Goal: Obtain resource: Obtain resource

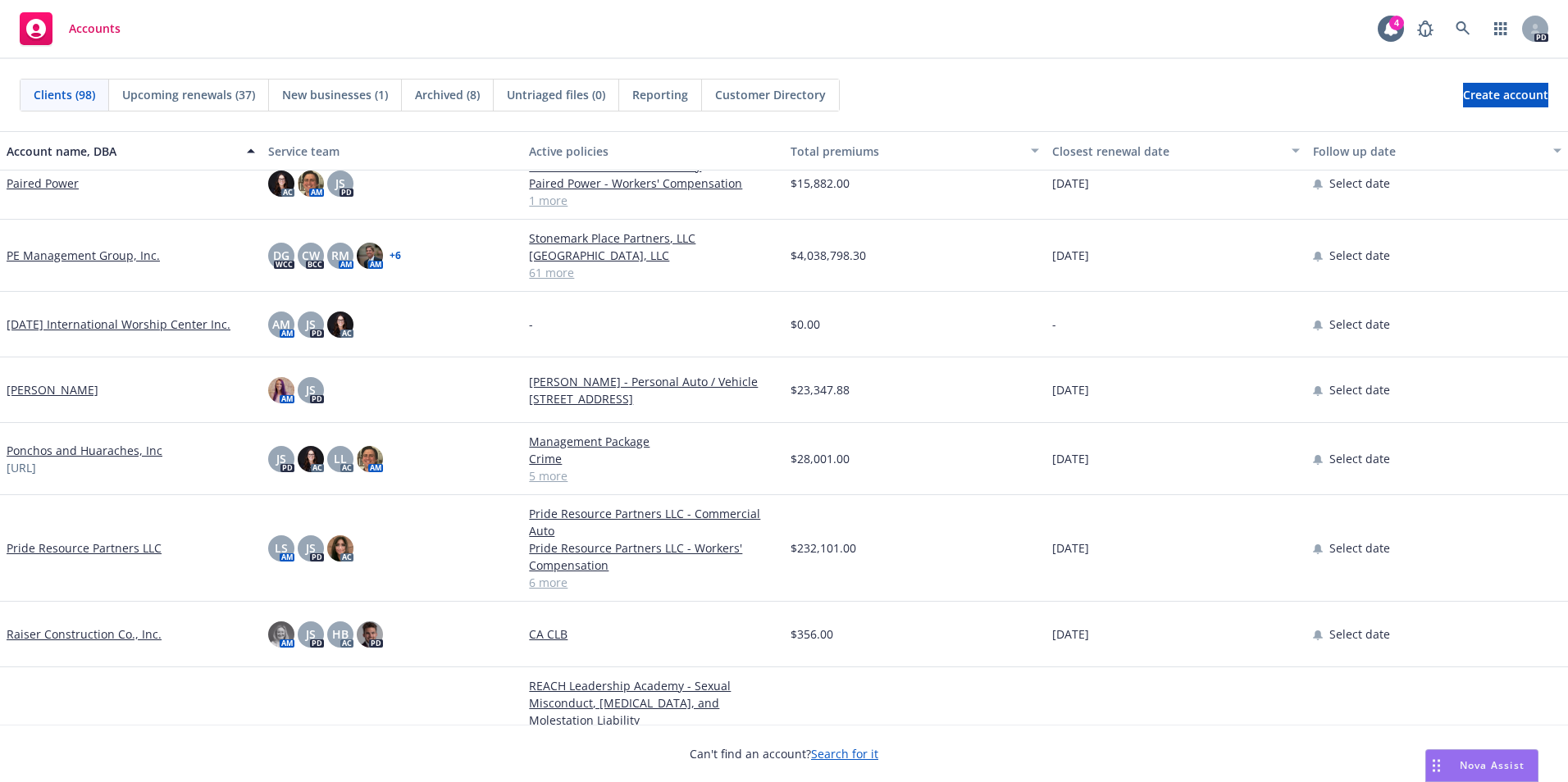
scroll to position [4346, 0]
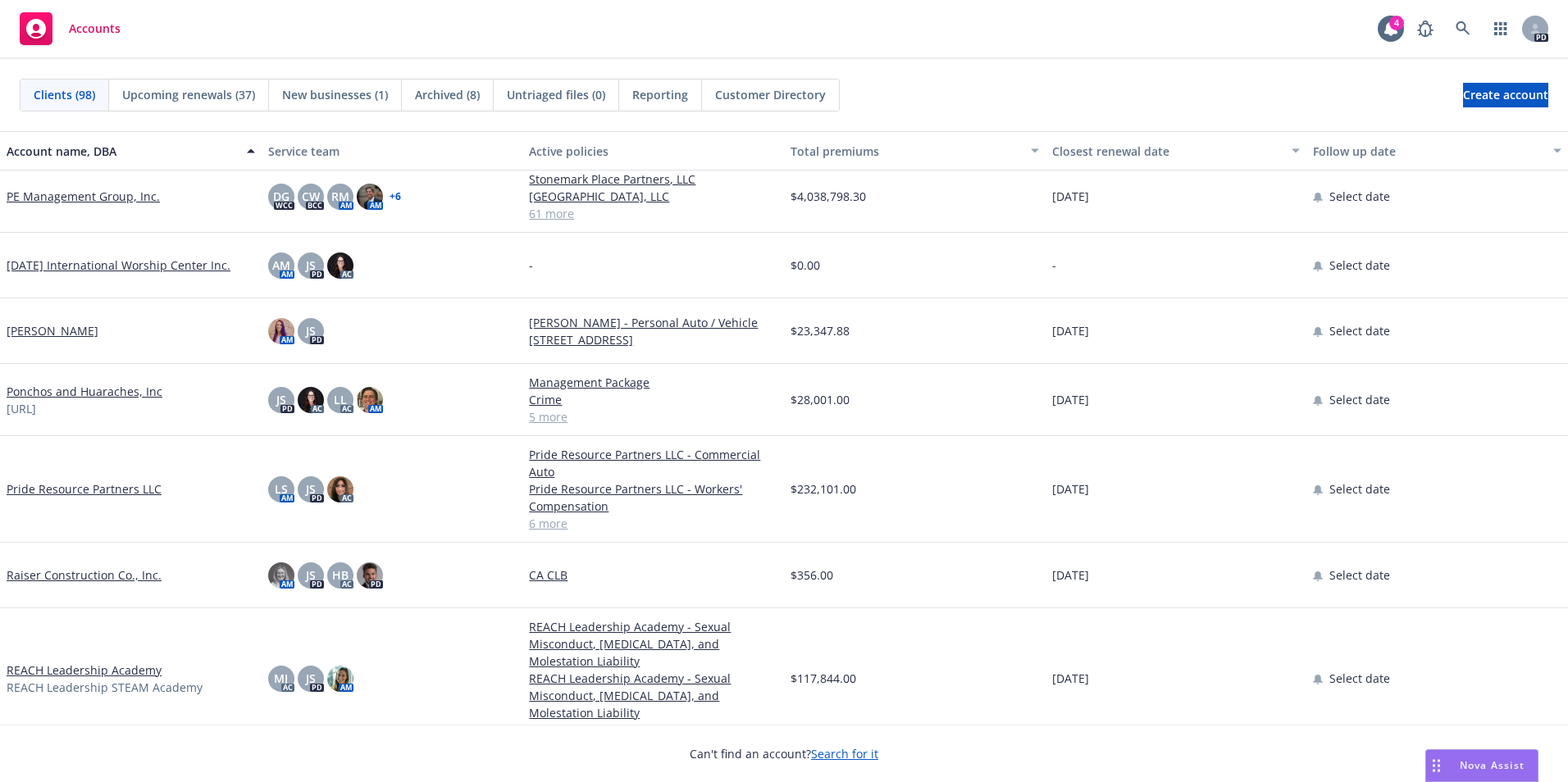
click at [39, 493] on link "Pride Resource Partners LLC" at bounding box center [84, 489] width 155 height 17
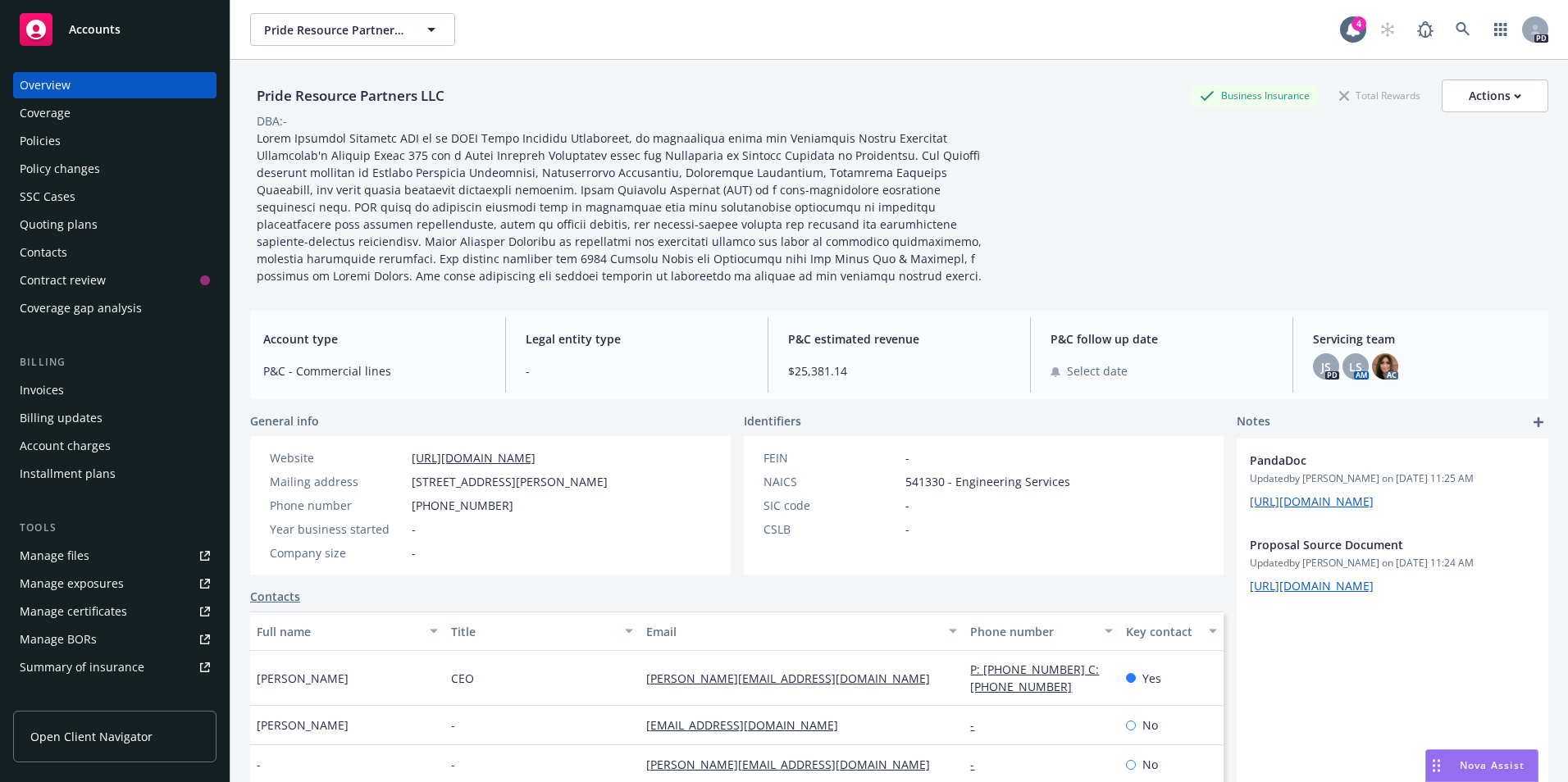
click at [44, 149] on div "Policies" at bounding box center [40, 141] width 41 height 27
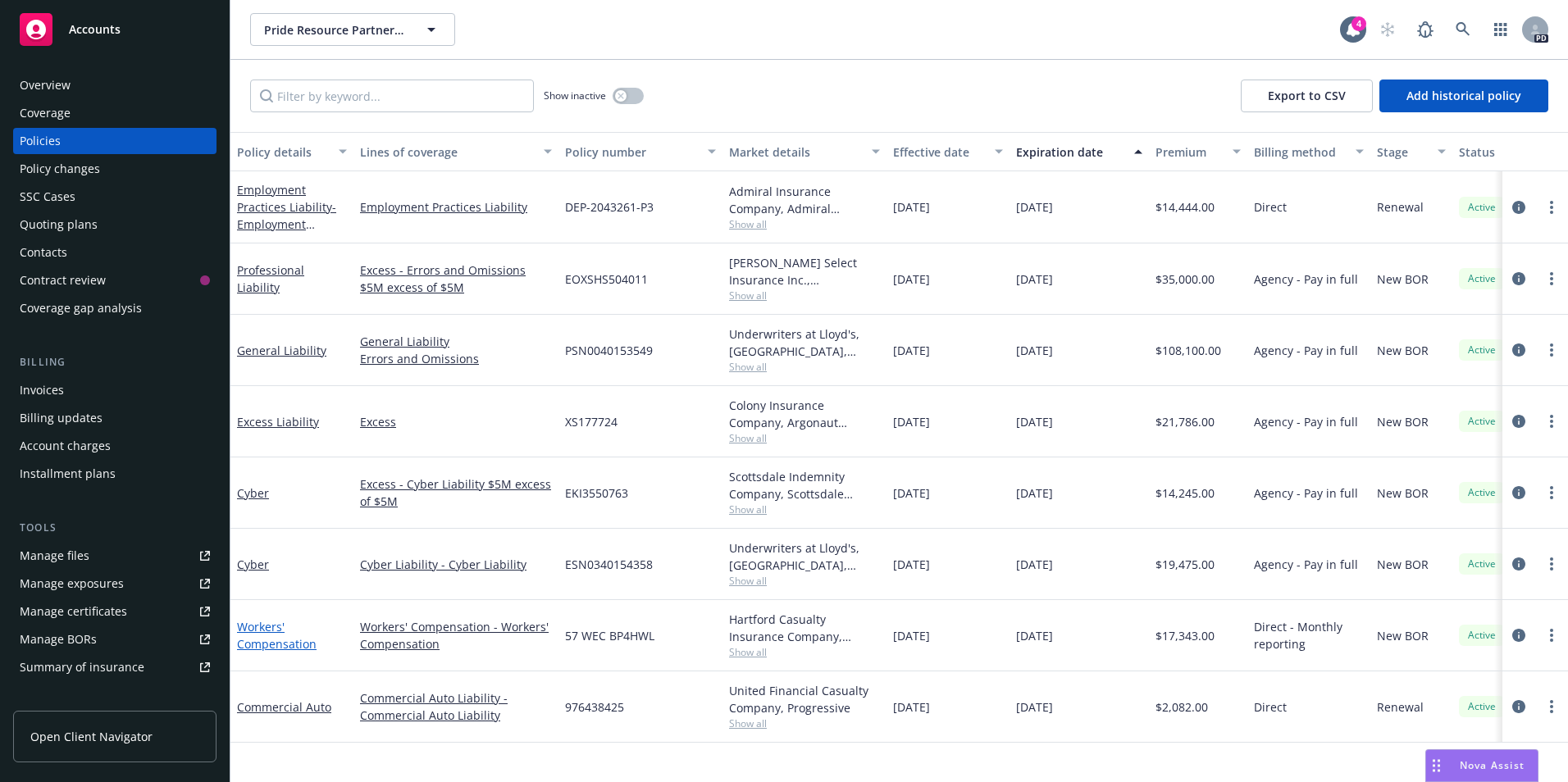
click at [256, 629] on link "Workers' Compensation" at bounding box center [277, 636] width 80 height 33
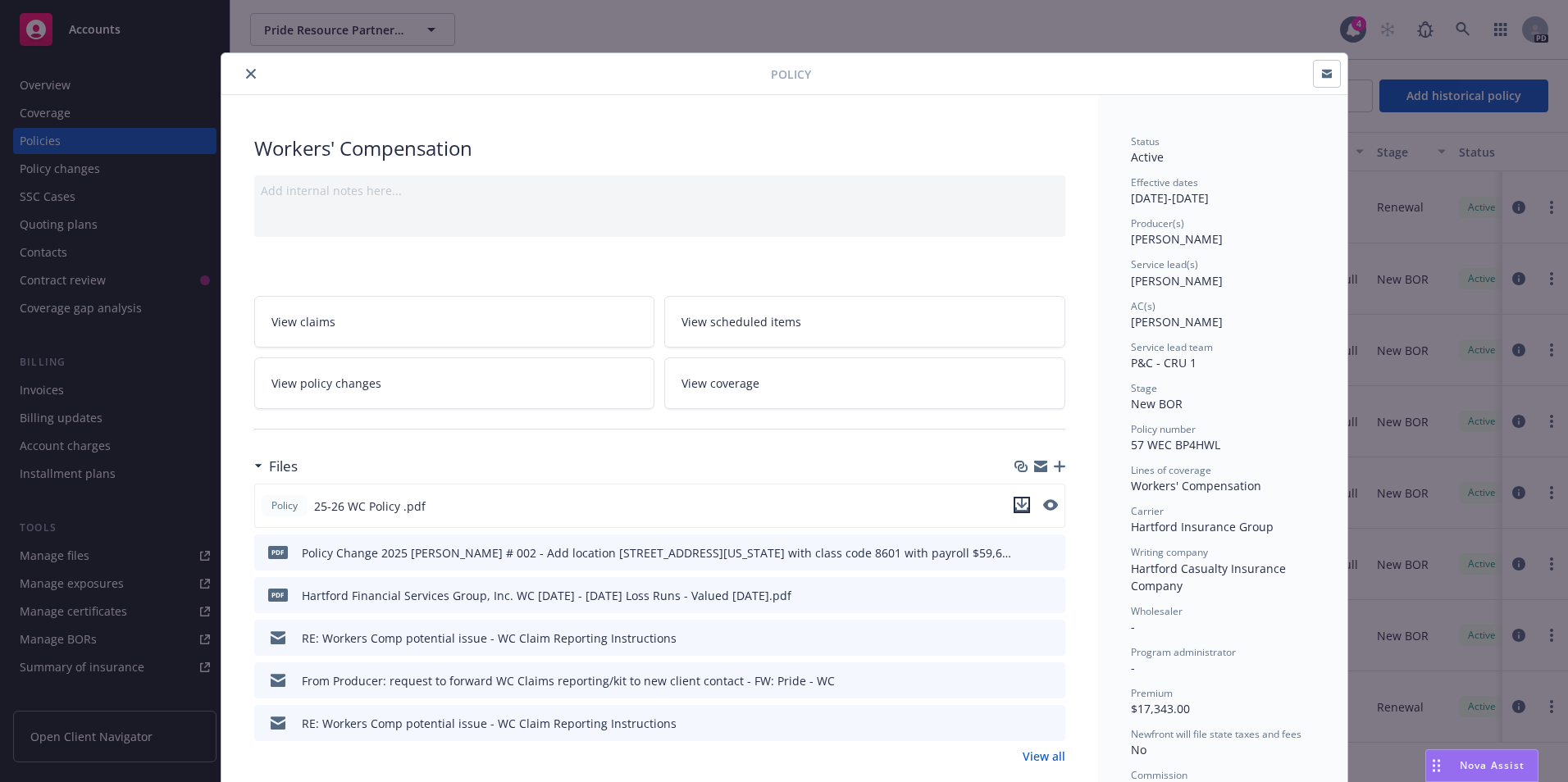
click at [1016, 505] on icon "download file" at bounding box center [1022, 505] width 13 height 13
click at [1484, 765] on span "Nova Assist" at bounding box center [1492, 765] width 64 height 14
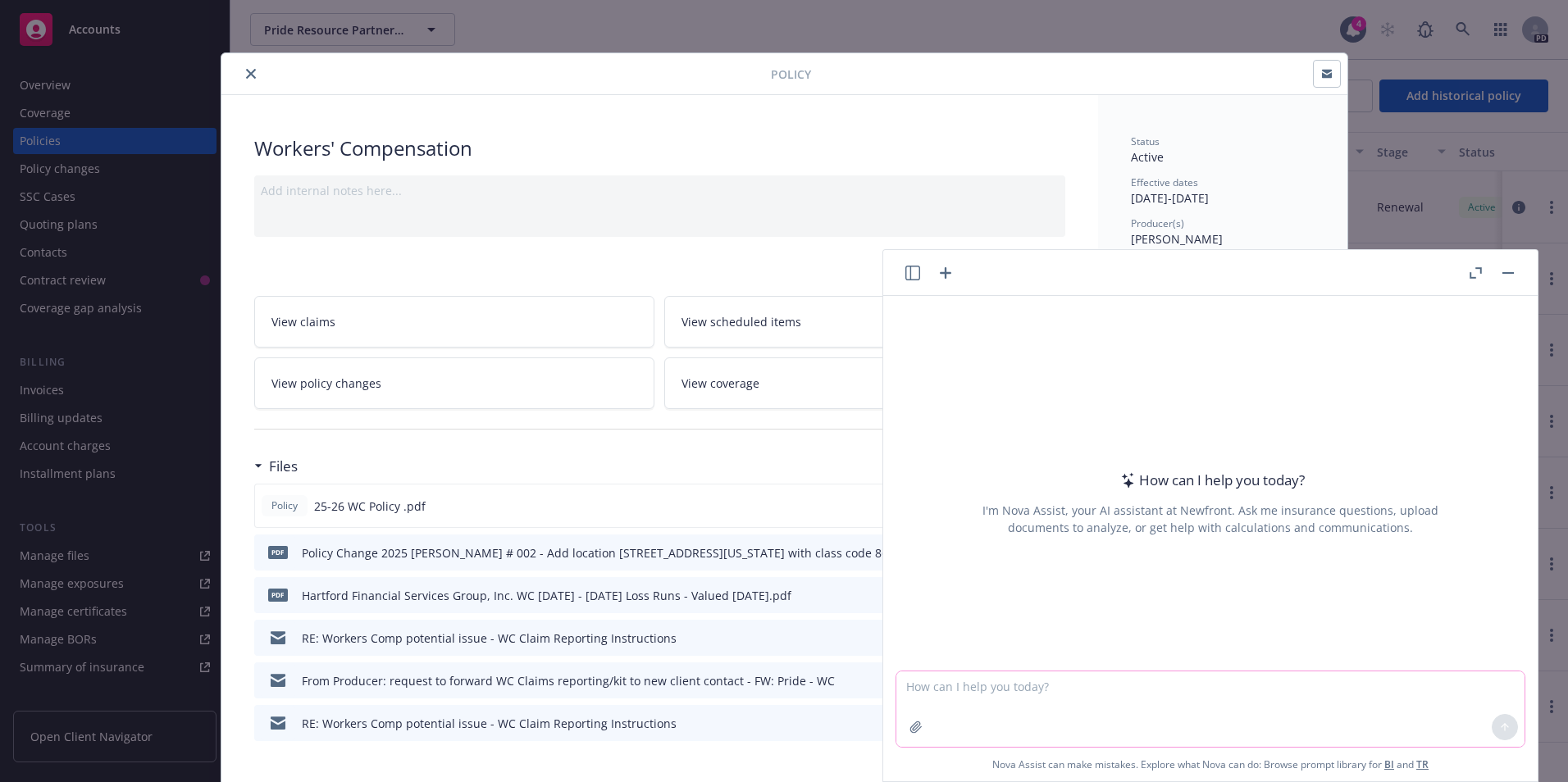
click at [976, 693] on textarea at bounding box center [1210, 709] width 629 height 75
type textarea "17,735 is what percentage of 7,106,373"
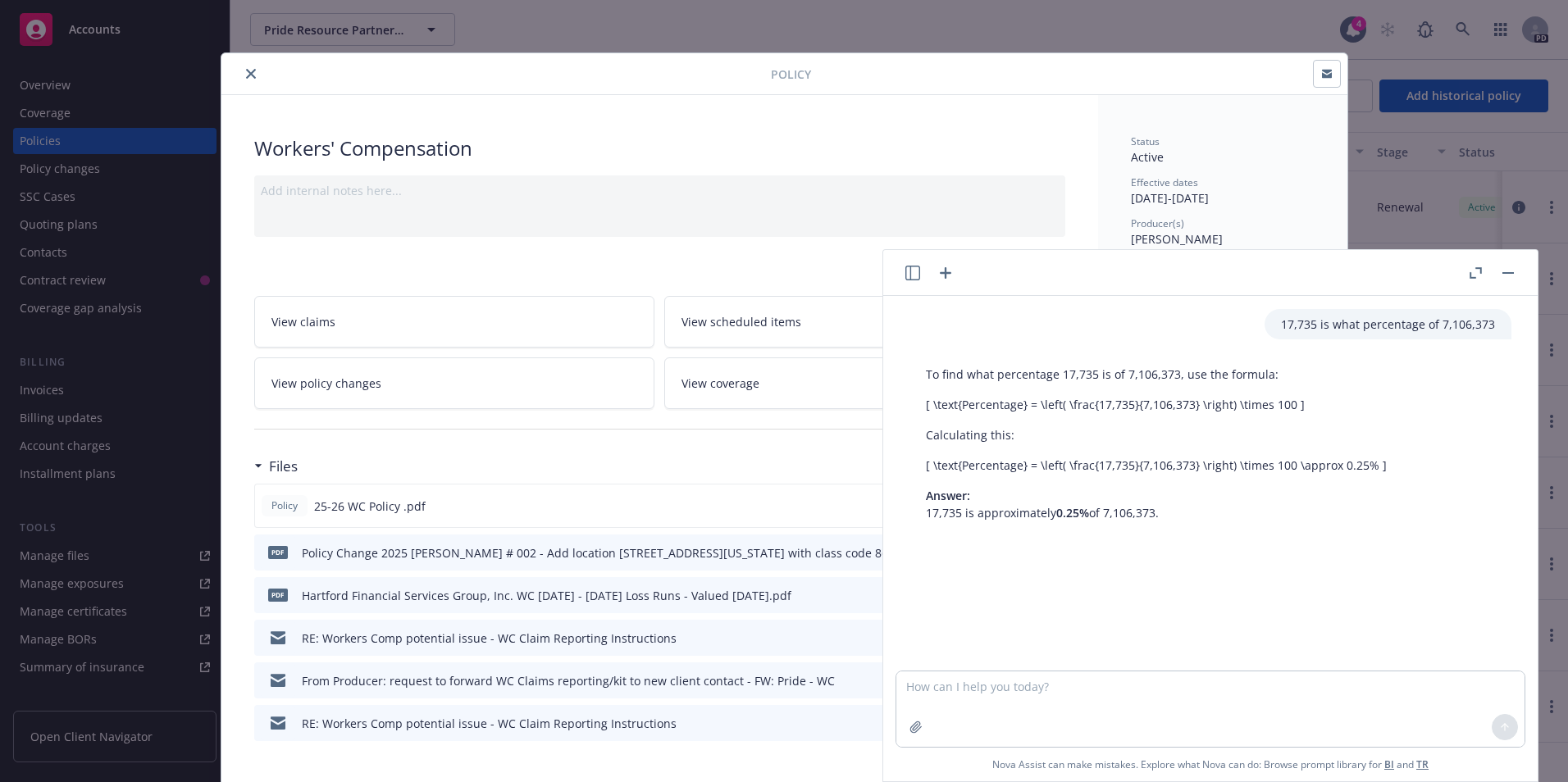
click at [246, 76] on icon "close" at bounding box center [251, 74] width 10 height 10
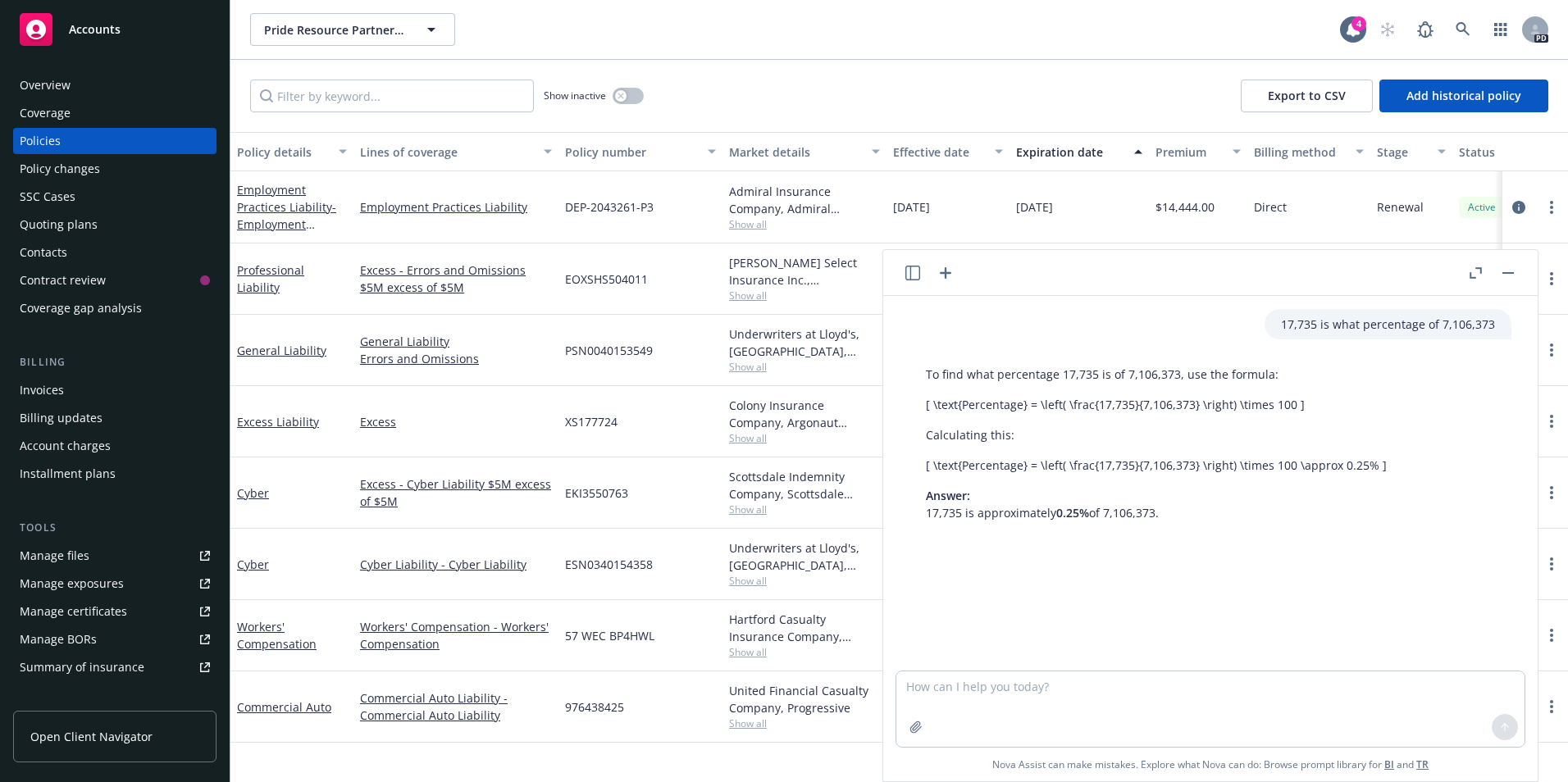
click at [69, 41] on div "Accounts" at bounding box center [114, 29] width 190 height 33
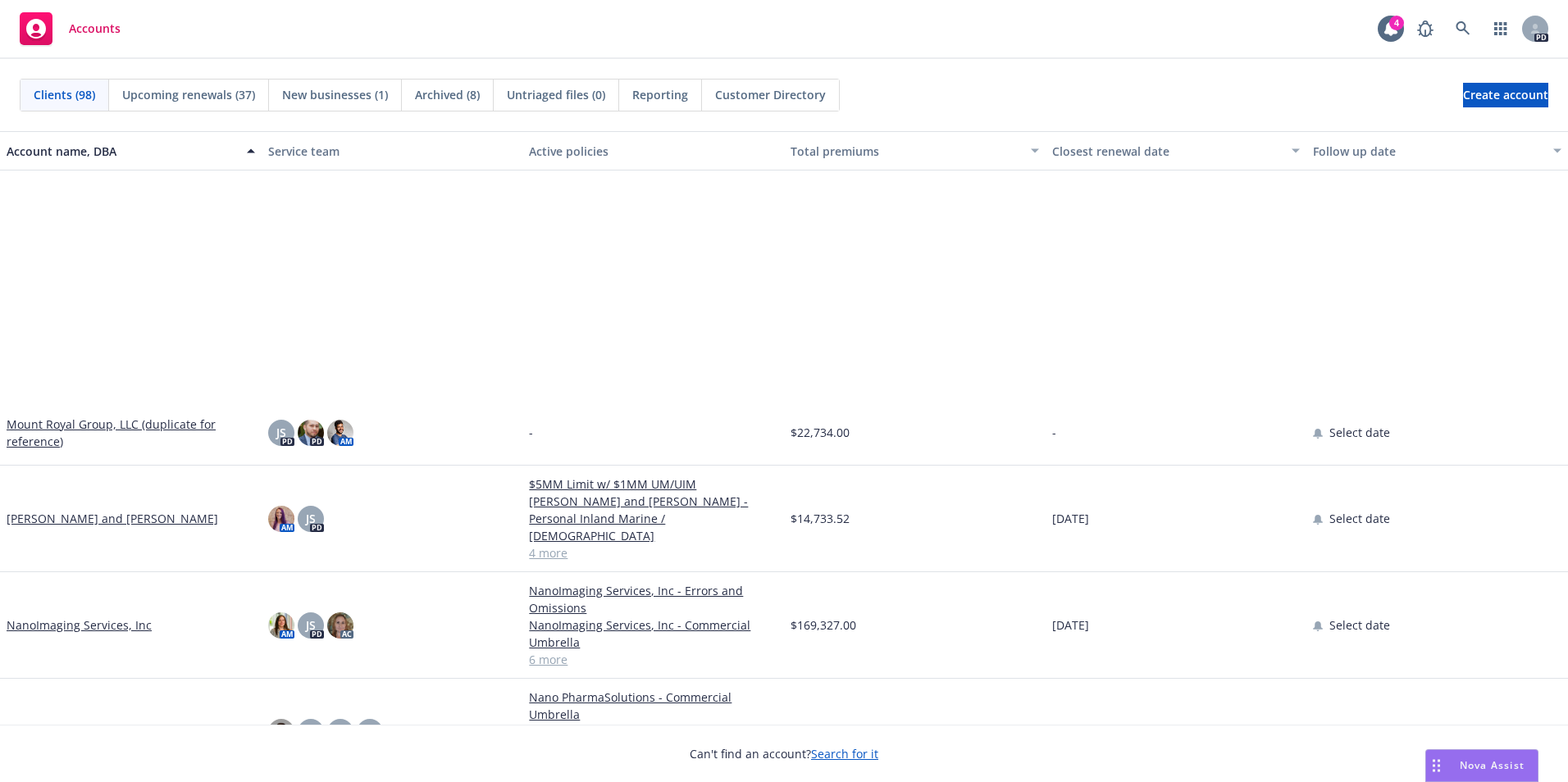
scroll to position [3444, 0]
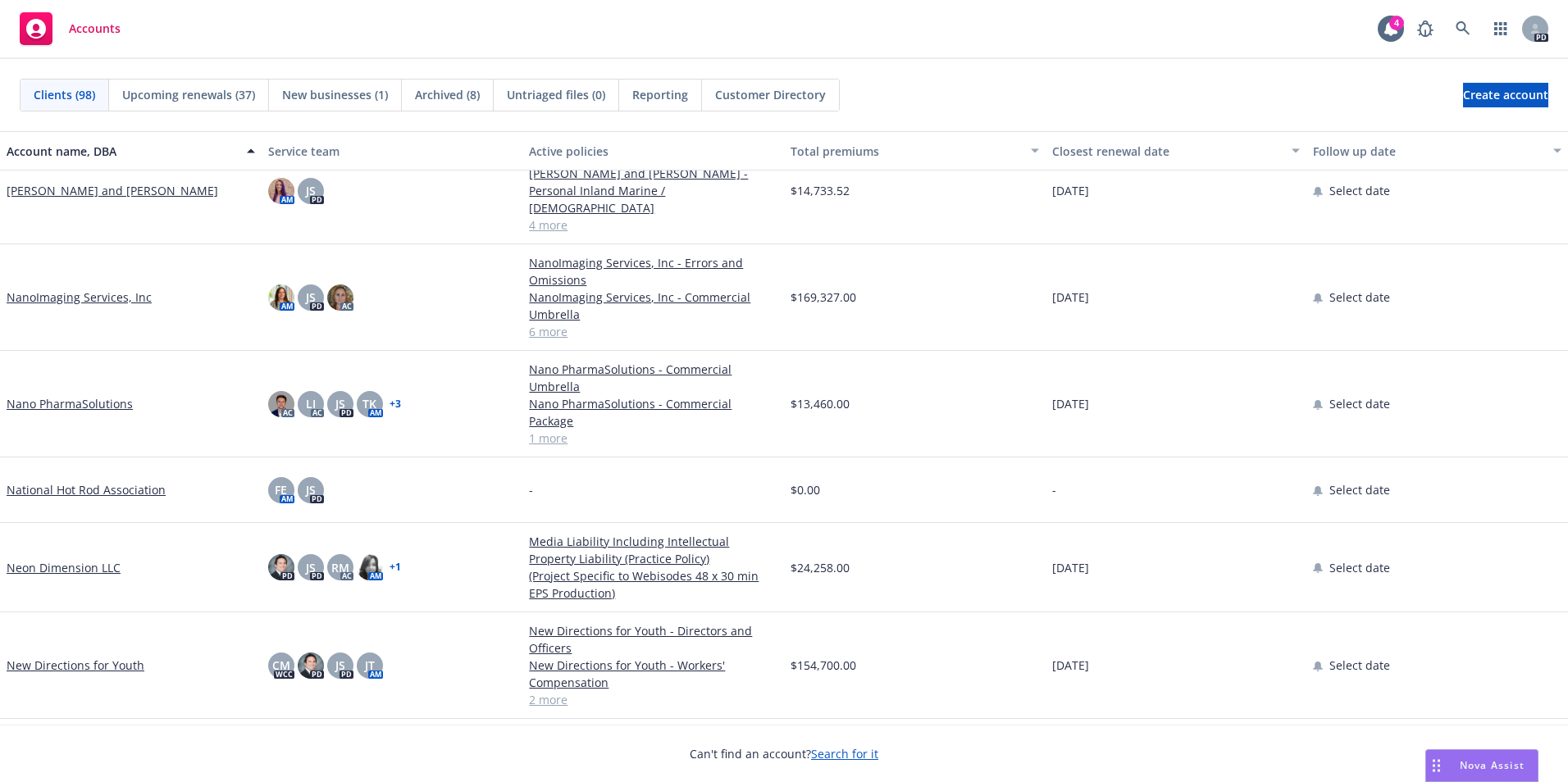
click at [98, 289] on link "NanoImaging Services, Inc" at bounding box center [79, 297] width 145 height 17
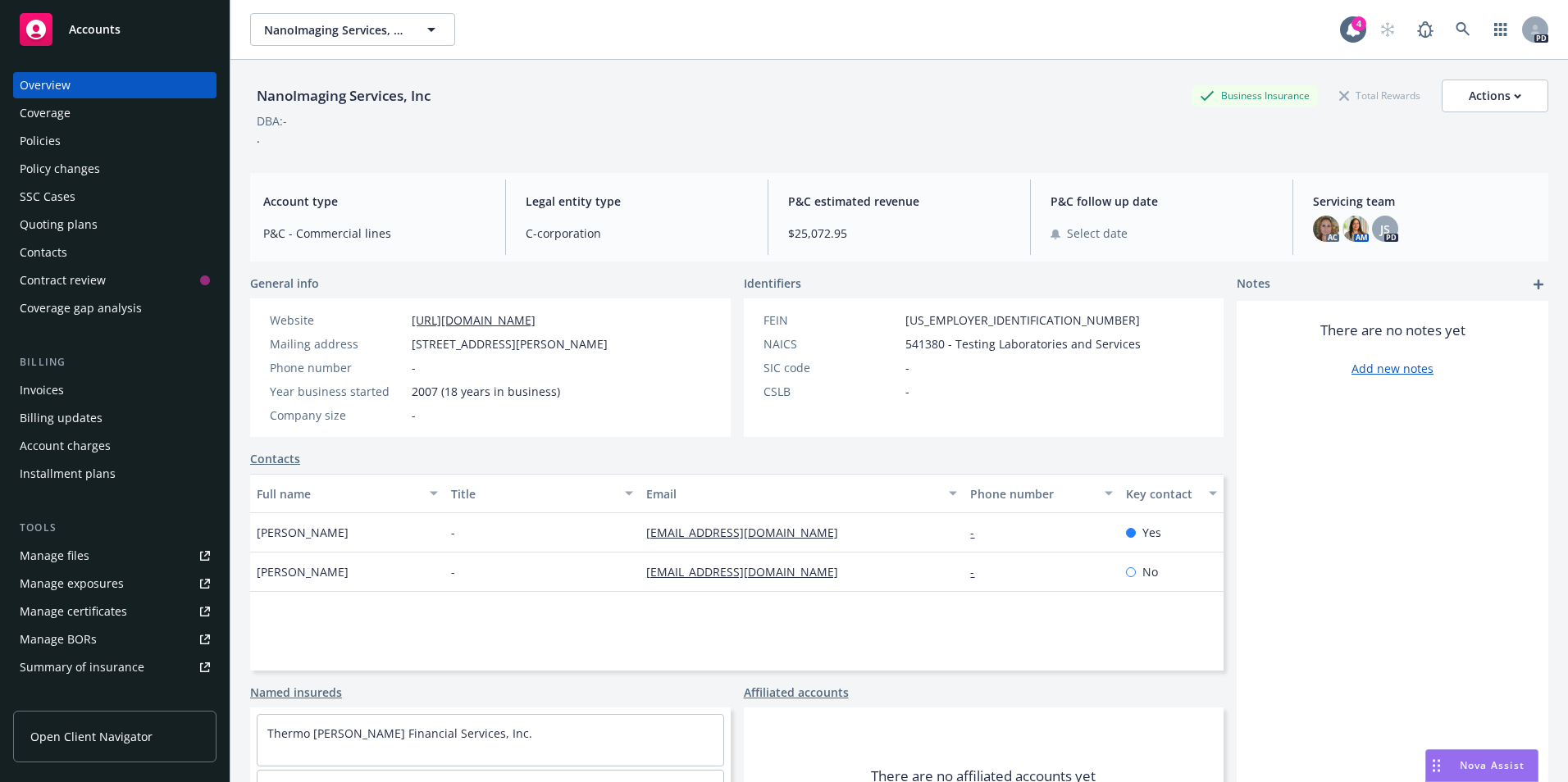
click at [43, 146] on div "Policies" at bounding box center [40, 141] width 41 height 27
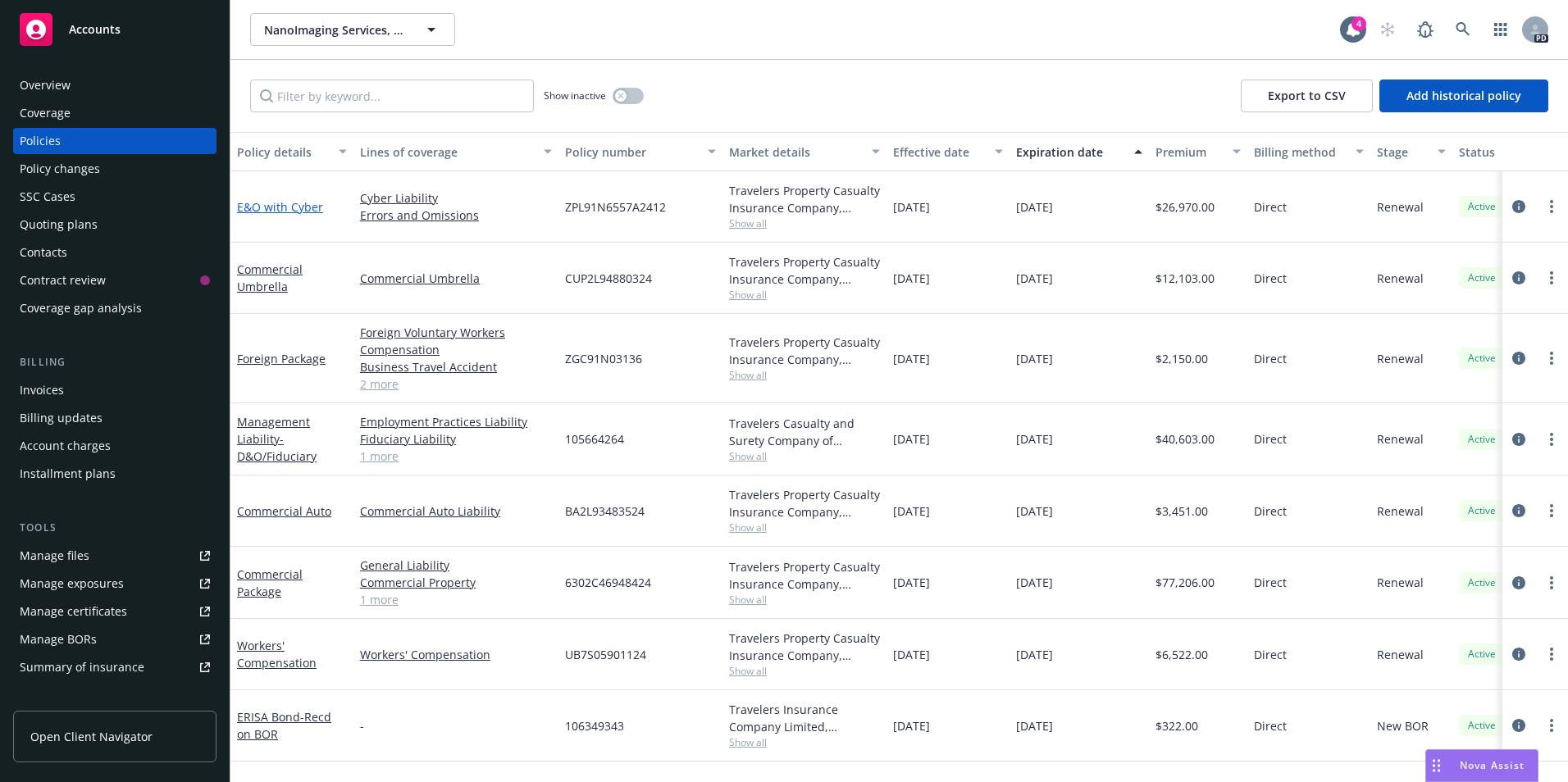
click at [286, 210] on link "E&O with Cyber" at bounding box center [280, 207] width 86 height 16
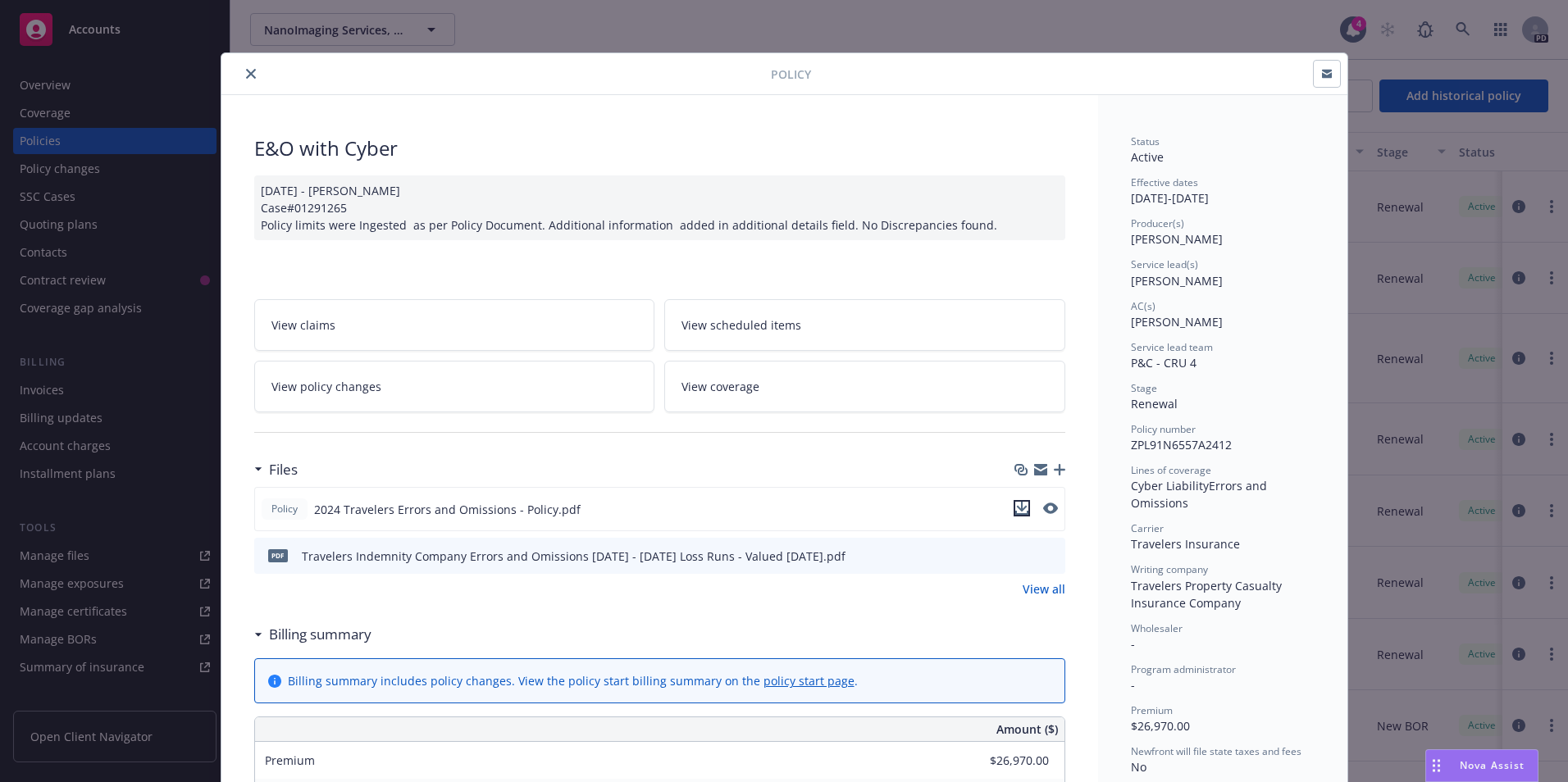
click at [1017, 507] on icon "download file" at bounding box center [1022, 506] width 11 height 10
click at [246, 75] on icon "close" at bounding box center [251, 74] width 10 height 10
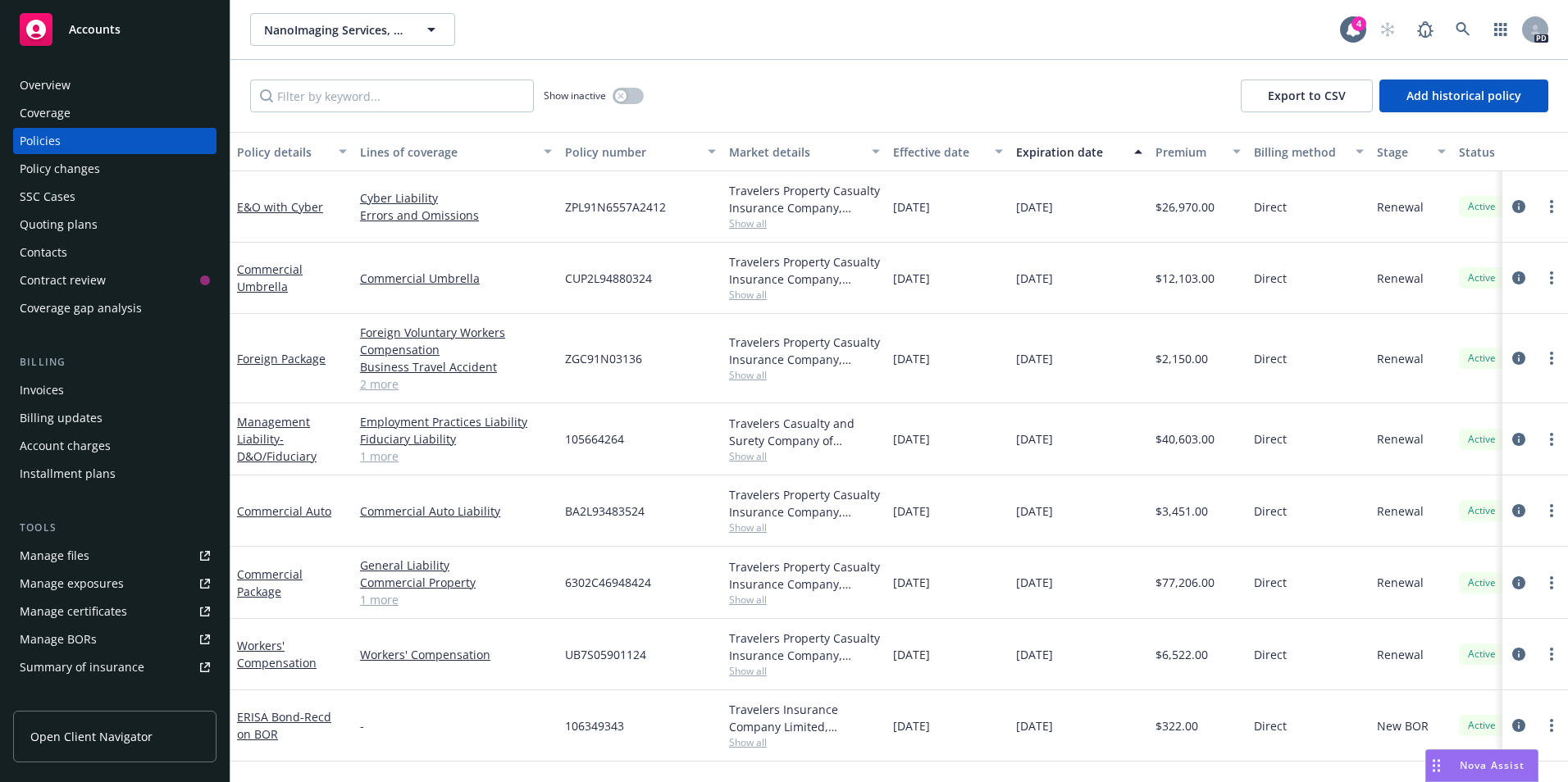
click at [97, 39] on div "Accounts" at bounding box center [114, 29] width 190 height 33
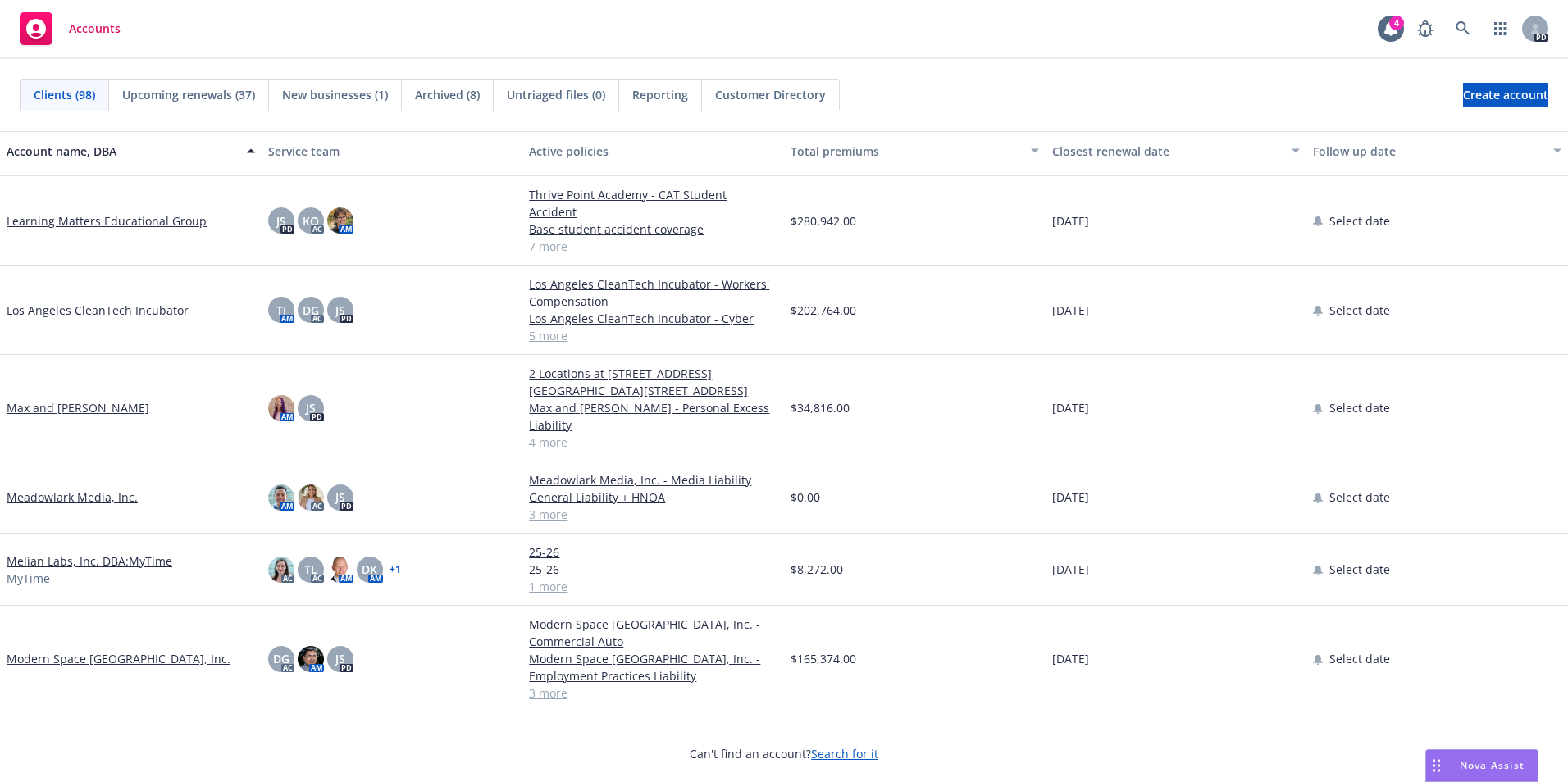
scroll to position [2788, 0]
click at [87, 402] on link "Max and [PERSON_NAME]" at bounding box center [77, 410] width 142 height 17
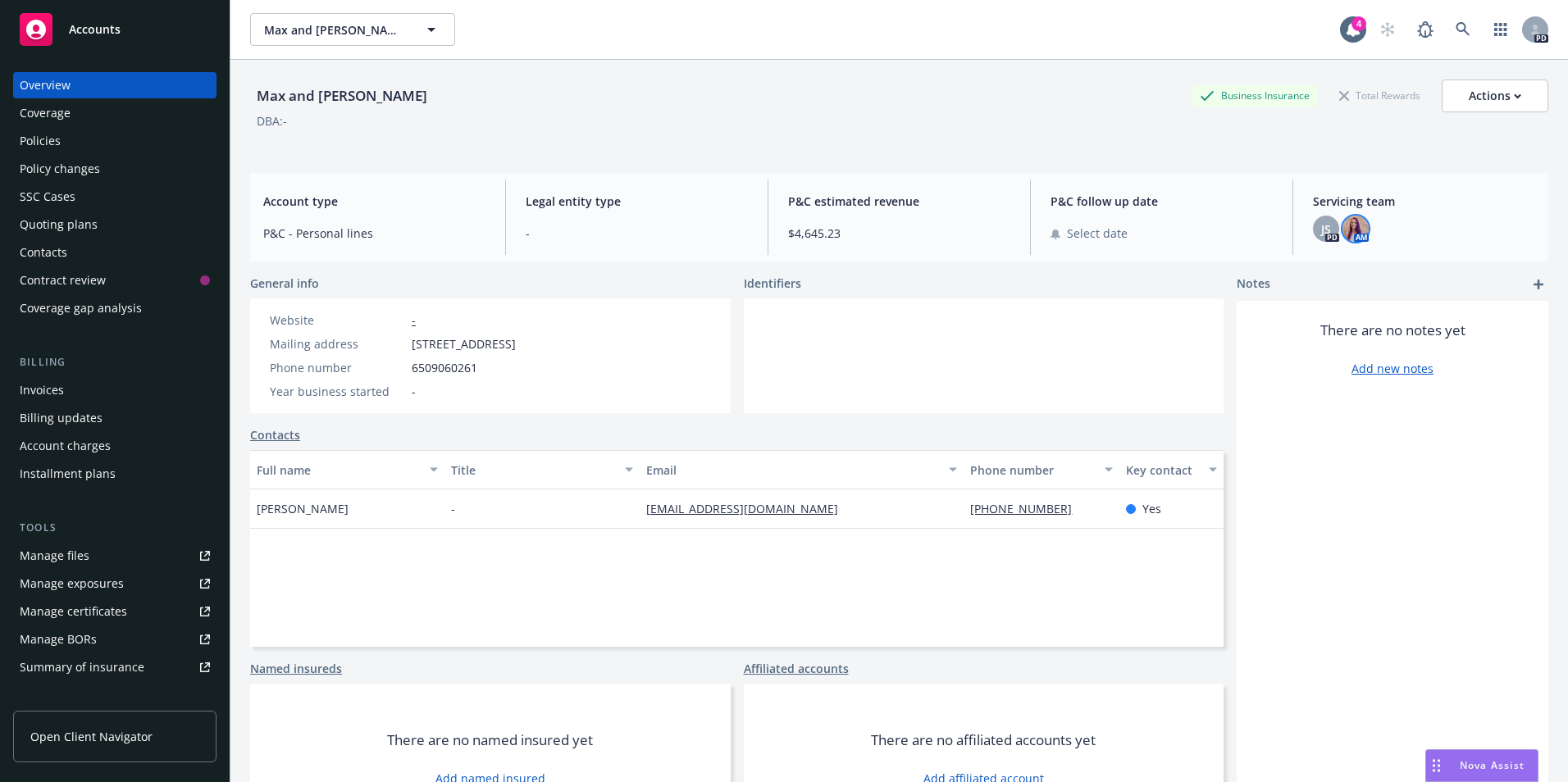
click at [1343, 228] on img at bounding box center [1356, 229] width 27 height 27
click at [55, 147] on div "Policies" at bounding box center [40, 141] width 41 height 27
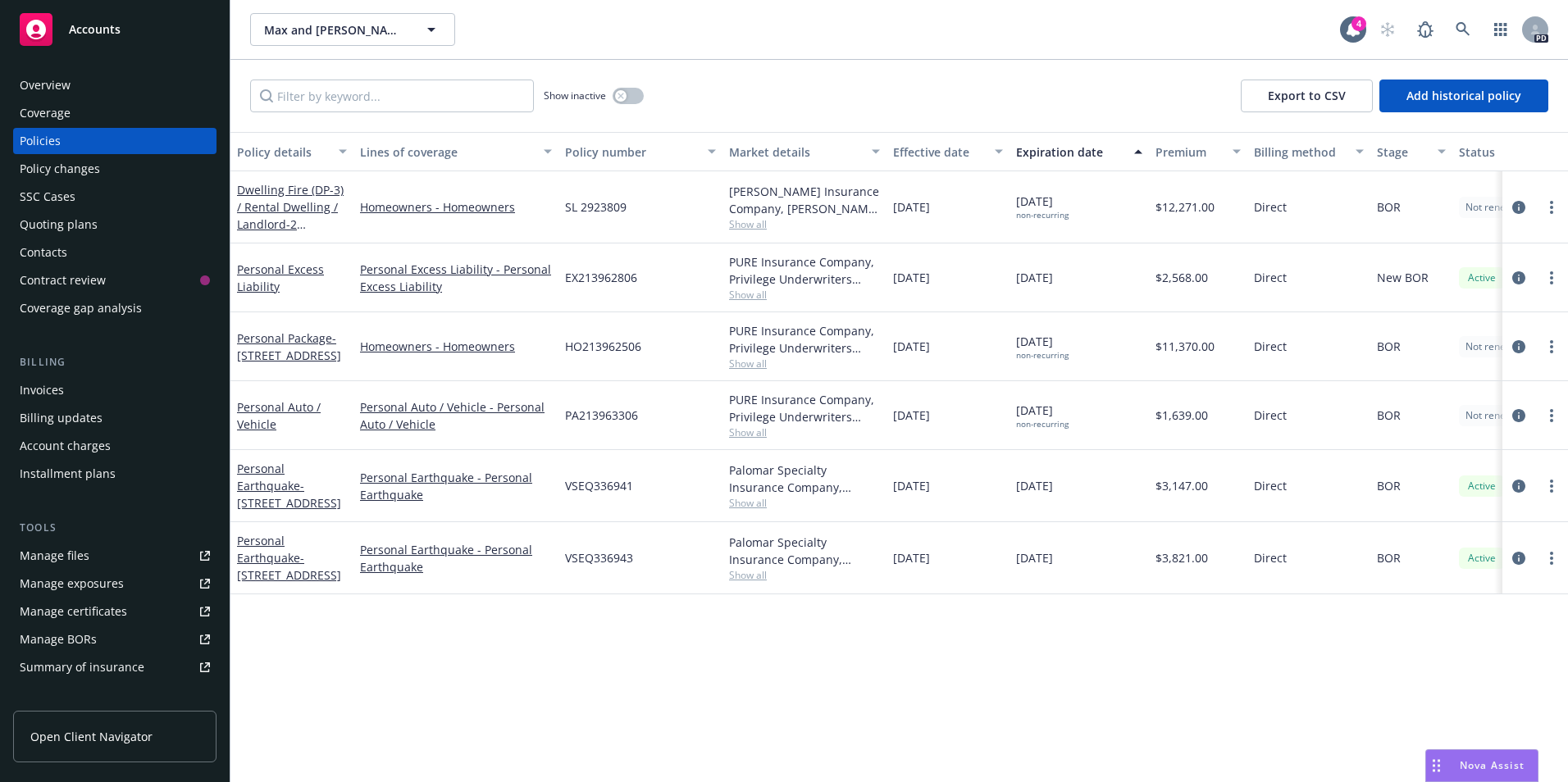
click at [1497, 773] on span "Nova Assist" at bounding box center [1492, 765] width 64 height 14
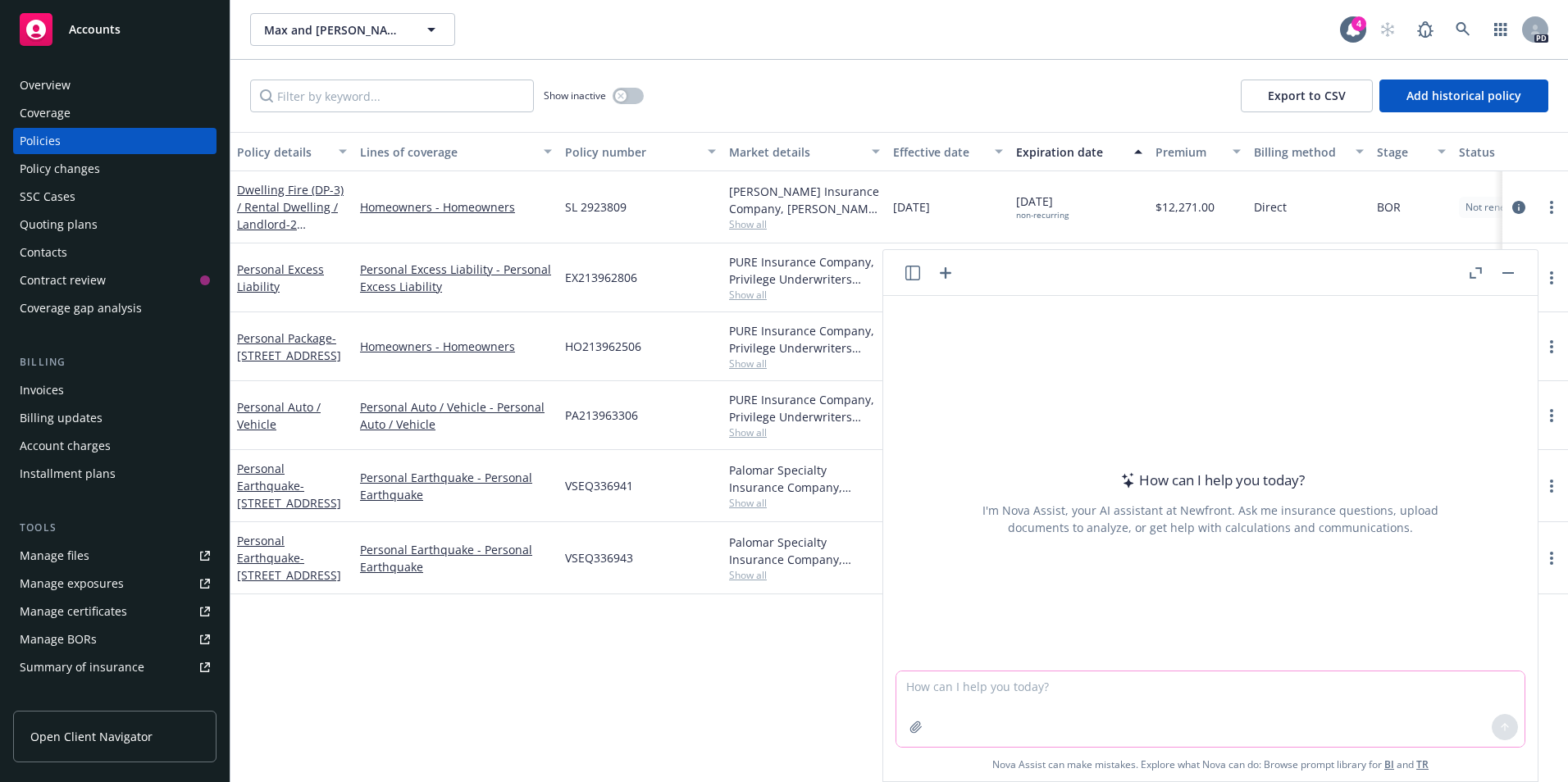
click at [1017, 686] on textarea at bounding box center [1210, 709] width 629 height 75
type textarea "I"
type textarea "P"
click at [1062, 682] on textarea "I'm trying to win an RFP for" at bounding box center [1210, 708] width 629 height 77
click at [1046, 688] on textarea "I'm trying to win an RFP for insurance and" at bounding box center [1210, 708] width 629 height 77
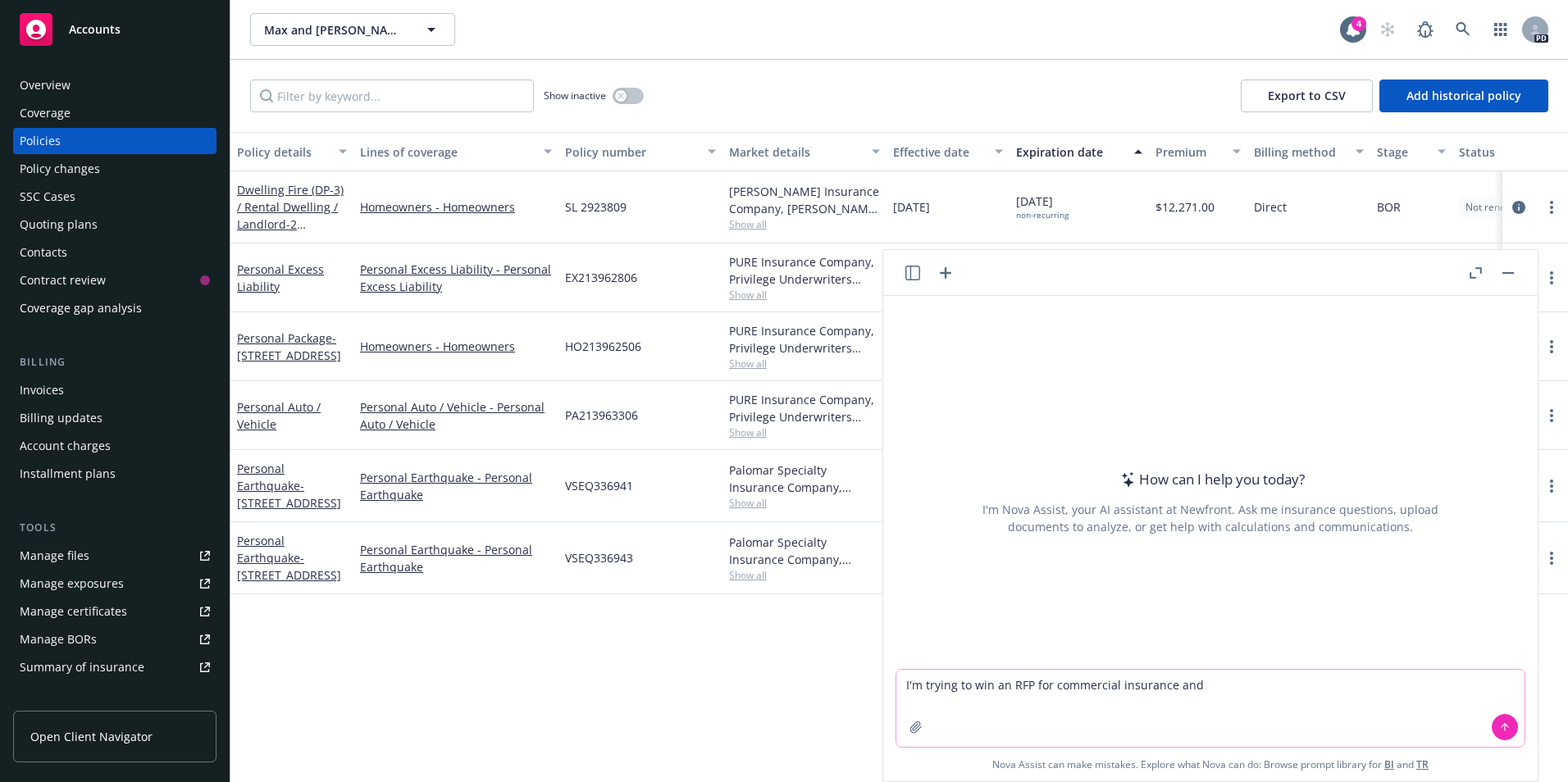
click at [1214, 685] on textarea "I'm trying to win an RFP for commercial insurance and" at bounding box center [1210, 708] width 629 height 77
paste textarea "Ability to allow PHI to operate programs efficiently"
click at [1280, 683] on textarea "I'm trying to win an RFP for commercial insurance and broker services. The pros…" at bounding box center [1210, 708] width 629 height 77
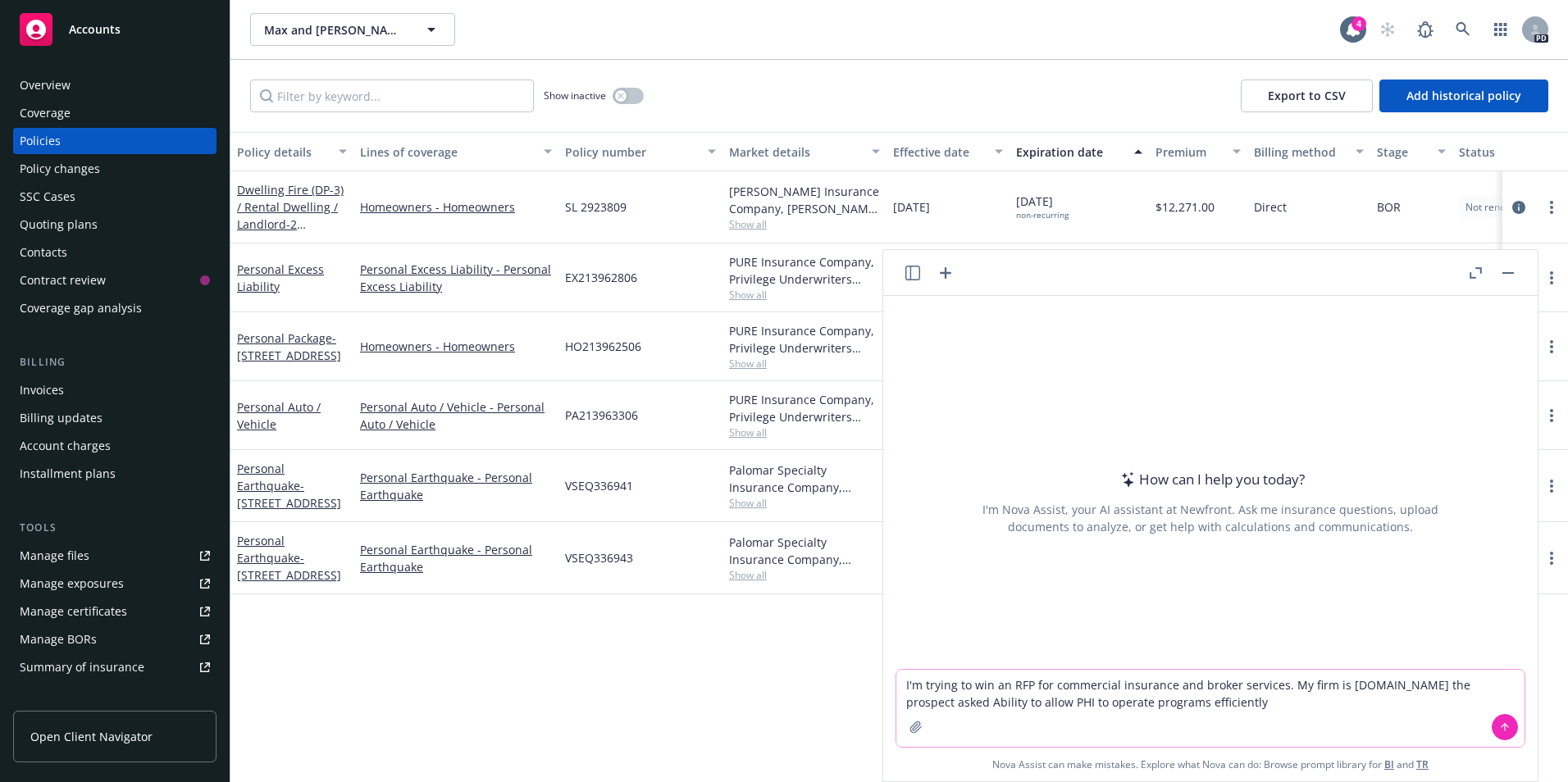
click at [952, 705] on textarea "I'm trying to win an RFP for commercial insurance and broker services. My firm …" at bounding box center [1210, 708] width 629 height 77
click at [949, 703] on textarea "I'm trying to win an RFP for commercial insurance and broker services. My firm …" at bounding box center [1210, 708] width 629 height 77
paste textarea "[URL][DOMAIN_NAME]"
drag, startPoint x: 1173, startPoint y: 704, endPoint x: 1122, endPoint y: 697, distance: 51.5
click at [1122, 697] on textarea "I'm trying to win an RFP for commercial insurance and broker services. My firm …" at bounding box center [1210, 708] width 629 height 77
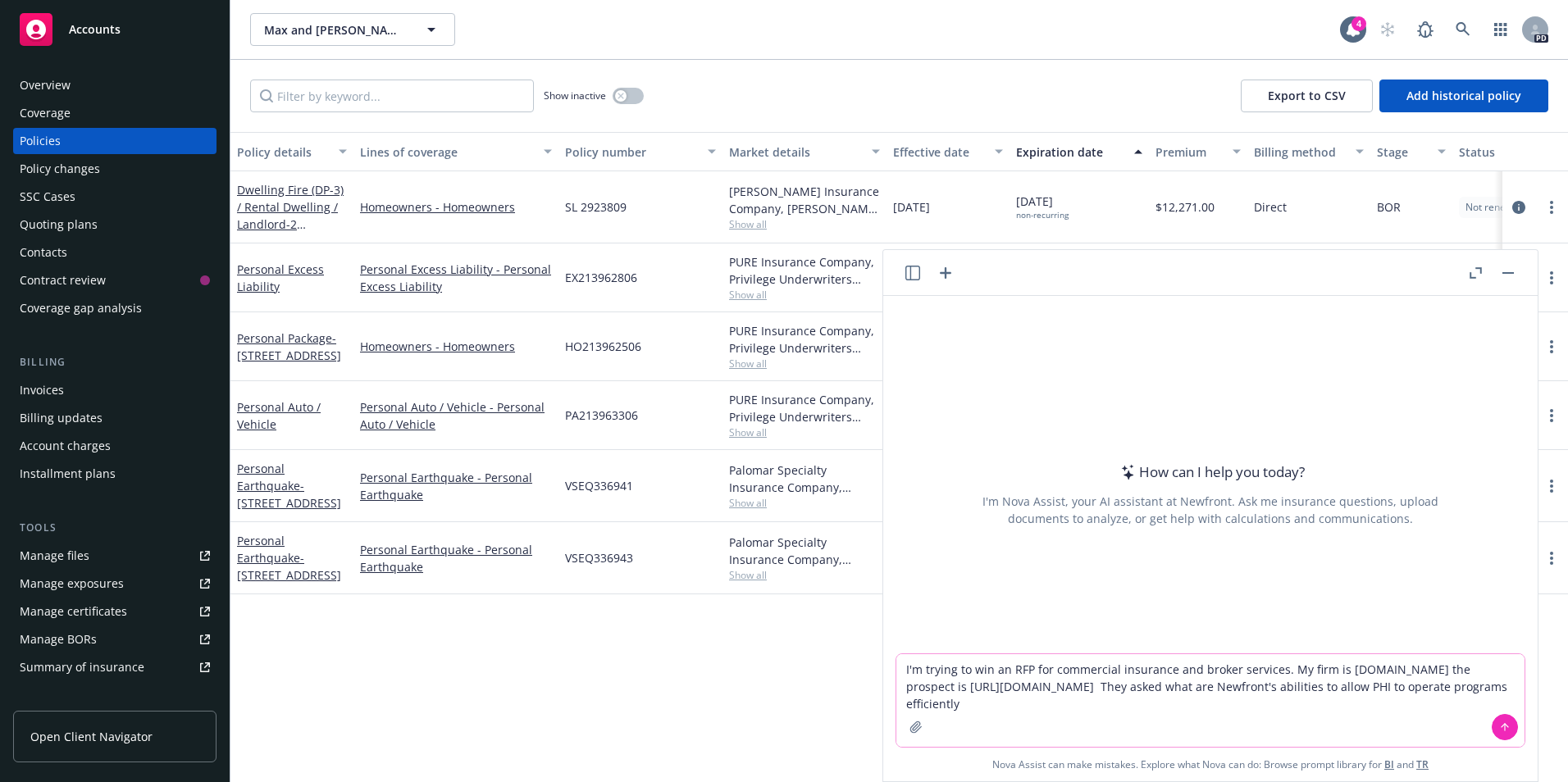
drag, startPoint x: 1199, startPoint y: 681, endPoint x: 1277, endPoint y: 698, distance: 79.8
click at [1278, 696] on textarea "I'm trying to win an RFP for commercial insurance and broker services. My firm …" at bounding box center [1210, 700] width 629 height 93
click at [1291, 702] on textarea "I'm trying to win an RFP for commercial insurance and broker services. My firm …" at bounding box center [1210, 700] width 629 height 93
click at [1299, 691] on textarea "I'm trying to win an RFP for commercial insurance and broker services. My firm …" at bounding box center [1210, 700] width 629 height 93
click at [1300, 678] on textarea "I'm trying to win an RFP for commercial insurance and broker services. My firm …" at bounding box center [1210, 700] width 629 height 93
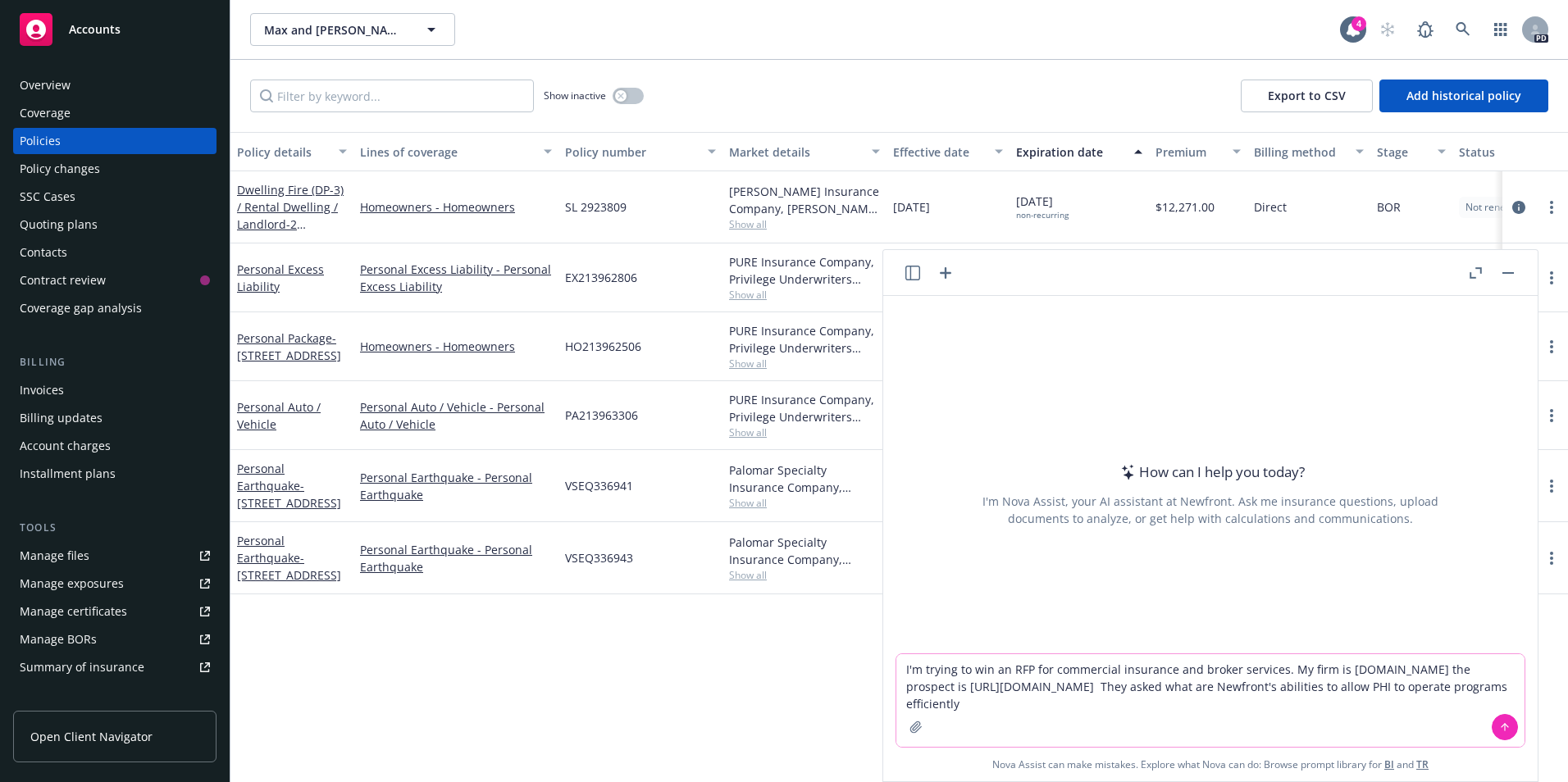
click at [1342, 684] on textarea "I'm trying to win an RFP for commercial insurance and broker services. My firm …" at bounding box center [1210, 700] width 629 height 93
click at [956, 704] on textarea "I'm trying to win an RFP for commercial insurance and broker services. My firm …" at bounding box center [1210, 700] width 629 height 93
click at [1166, 708] on textarea "I'm trying to win an RFP for commercial insurance and broker services. My firm …" at bounding box center [1210, 700] width 629 height 93
type textarea "I'm trying to win an RFP for commercial insurance and broker services. My firm …"
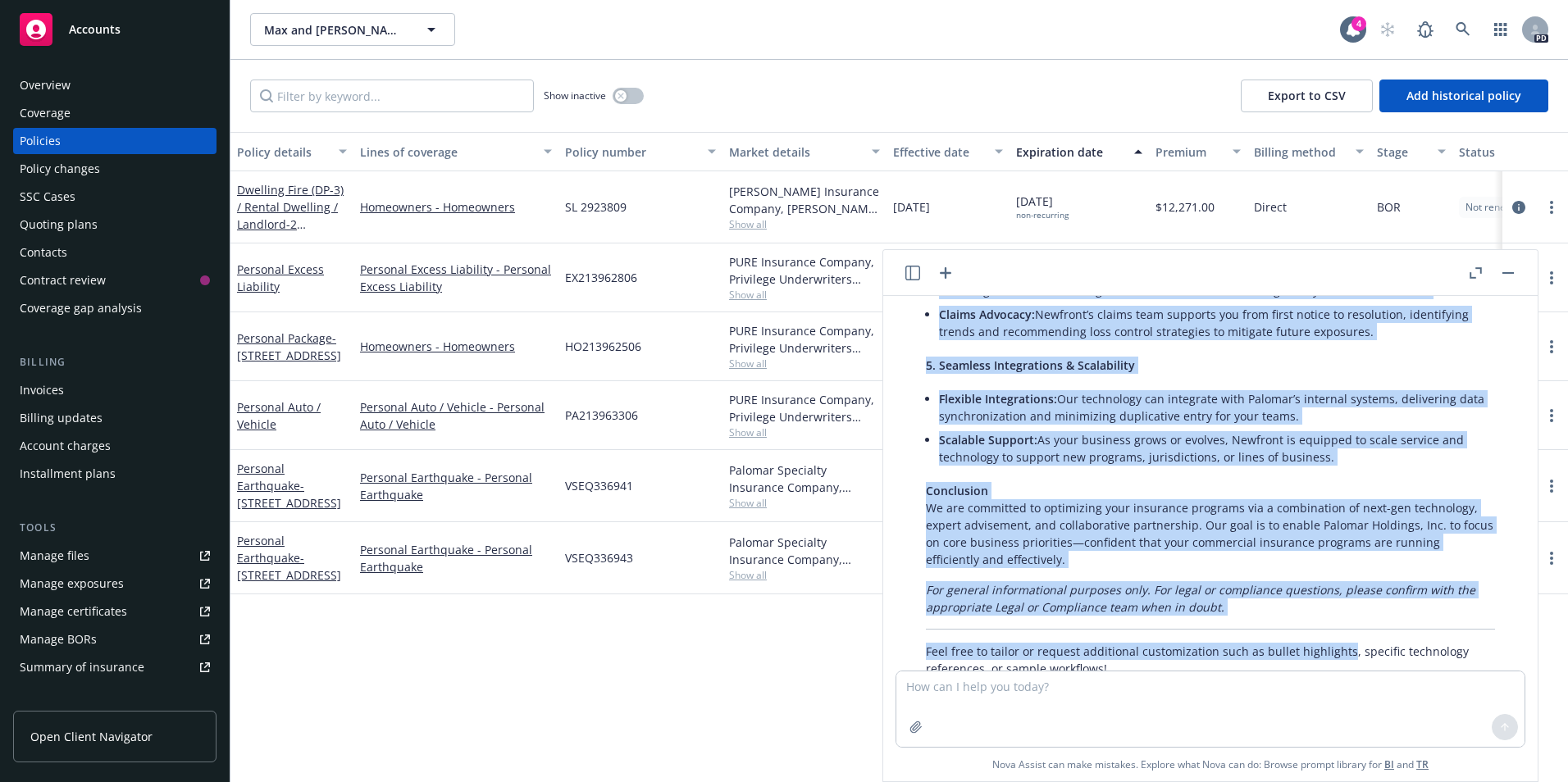
scroll to position [876, 0]
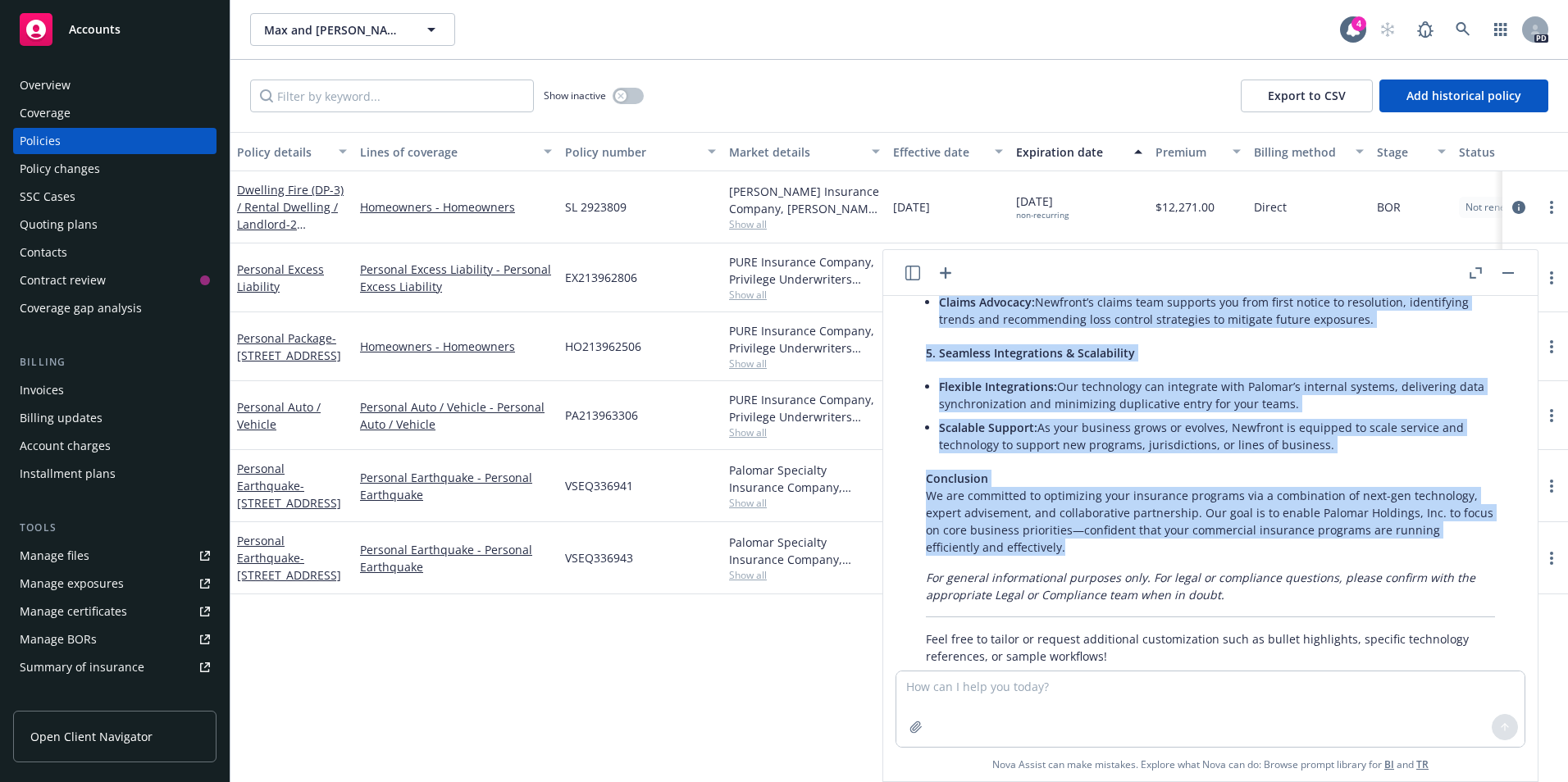
drag, startPoint x: 926, startPoint y: 370, endPoint x: 1358, endPoint y: 574, distance: 477.7
click at [1358, 574] on div "Certainly! Here’s a professional, RFP-style response tailored for Palomar Holdi…" at bounding box center [1210, 103] width 602 height 1137
copy div "Lo Ipsumdol, si ametconsec adi elitse doeiusm tem incididuntu laboreetdo ma ali…"
